Goal: Task Accomplishment & Management: Manage account settings

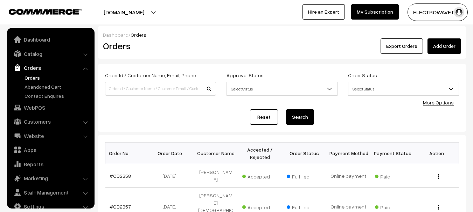
scroll to position [11, 0]
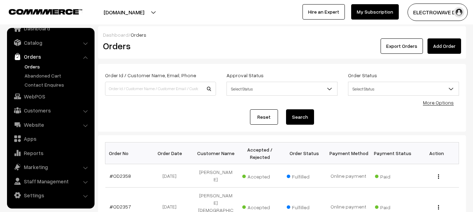
click at [33, 67] on link "Orders" at bounding box center [57, 66] width 69 height 7
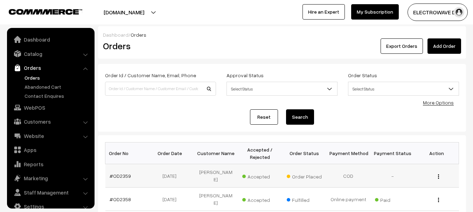
scroll to position [11, 0]
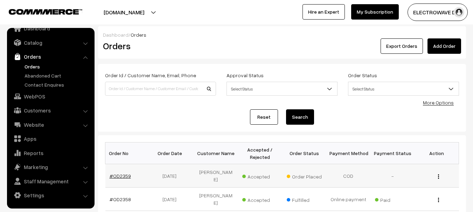
click at [124, 175] on link "#OD2359" at bounding box center [120, 176] width 21 height 6
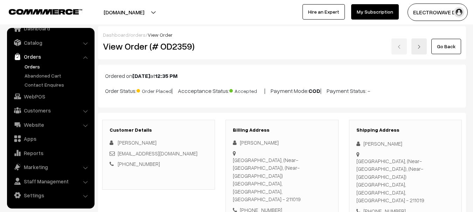
click at [30, 65] on link "Orders" at bounding box center [57, 66] width 69 height 7
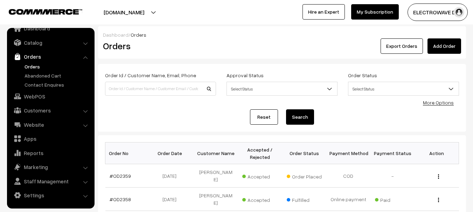
click at [34, 65] on link "Orders" at bounding box center [57, 66] width 69 height 7
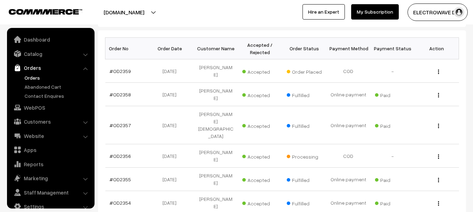
scroll to position [11, 0]
